Goal: Entertainment & Leisure: Browse casually

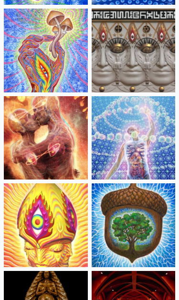
scroll to position [268, 0]
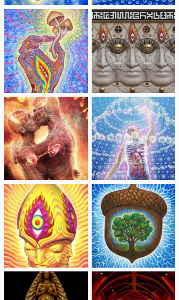
click at [147, 147] on img at bounding box center [134, 139] width 84 height 84
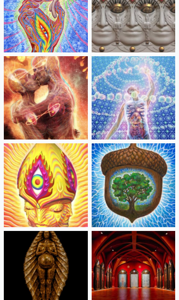
scroll to position [309, 0]
click at [38, 205] on img at bounding box center [46, 185] width 84 height 84
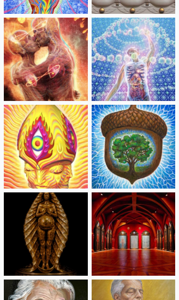
scroll to position [333, 0]
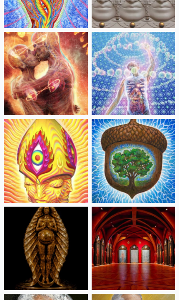
click at [143, 86] on img at bounding box center [134, 74] width 84 height 84
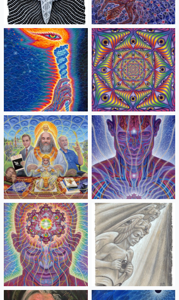
scroll to position [1219, 0]
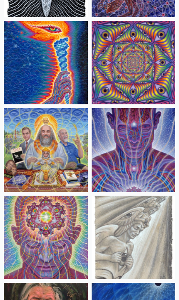
click at [135, 161] on img at bounding box center [134, 150] width 84 height 84
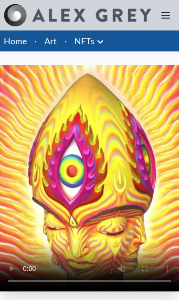
click at [86, 181] on video "Your browser does not support the video tag." at bounding box center [89, 178] width 179 height 227
click at [156, 144] on video "Your browser does not support the video tag." at bounding box center [89, 178] width 179 height 227
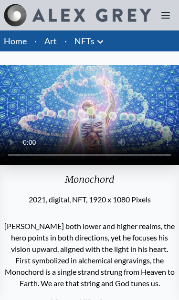
scroll to position [0, 0]
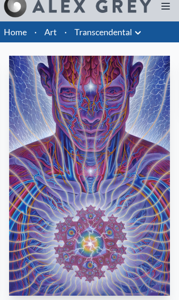
scroll to position [9, 0]
